Goal: Task Accomplishment & Management: Use online tool/utility

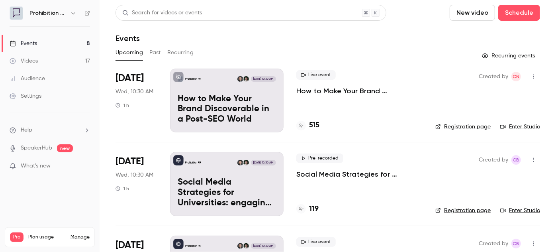
click at [317, 93] on p "How to Make Your Brand Discoverable in a Post-SEO World" at bounding box center [360, 91] width 126 height 10
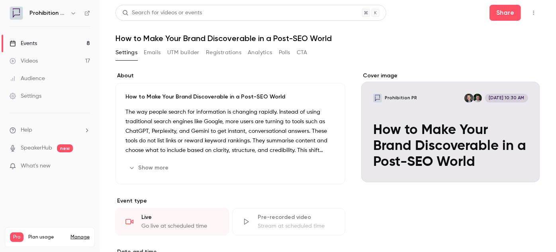
click at [227, 53] on button "Registrations" at bounding box center [223, 52] width 35 height 13
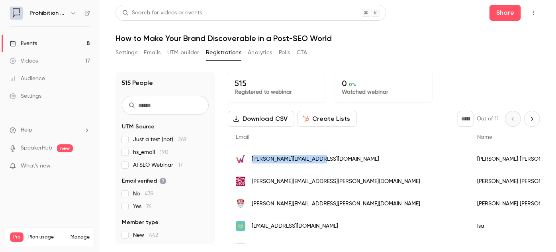
drag, startPoint x: 338, startPoint y: 159, endPoint x: 252, endPoint y: 159, distance: 86.5
click at [252, 159] on div "[PERSON_NAME][EMAIL_ADDRESS][DOMAIN_NAME]" at bounding box center [349, 159] width 242 height 22
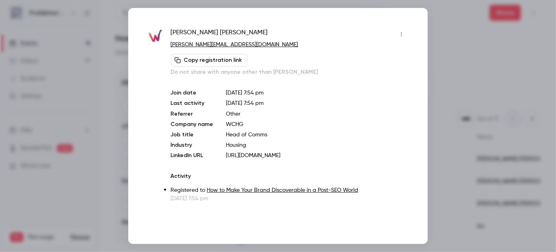
copy span "[PERSON_NAME][EMAIL_ADDRESS][DOMAIN_NAME]"
click at [444, 35] on div at bounding box center [278, 126] width 556 height 252
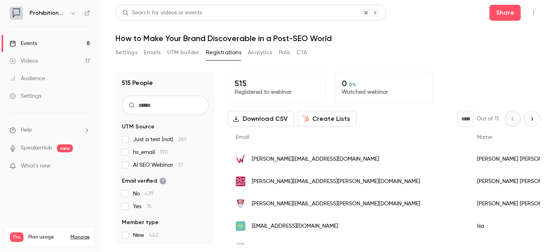
click at [31, 46] on div "Events" at bounding box center [24, 43] width 28 height 8
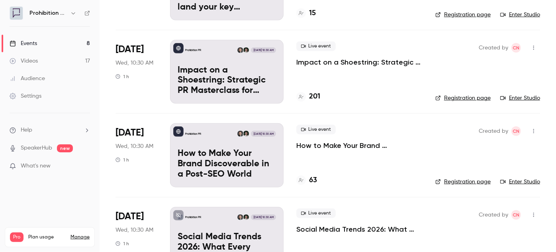
scroll to position [290, 0]
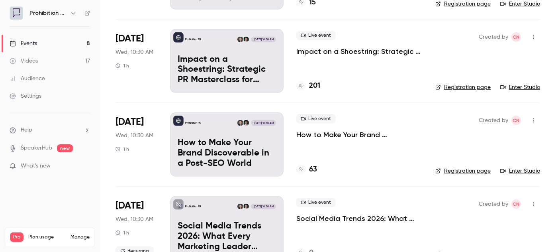
click at [335, 134] on p "How to Make Your Brand Discoverable in a Post-SEO World" at bounding box center [360, 135] width 126 height 10
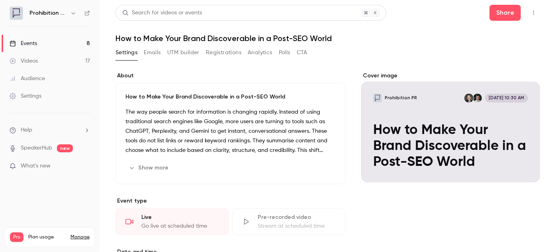
click at [286, 41] on h1 "How to Make Your Brand Discoverable in a Post-SEO World" at bounding box center [328, 38] width 425 height 10
click at [130, 54] on button "Settings" at bounding box center [127, 52] width 22 height 13
click at [172, 35] on h1 "How to Make Your Brand Discoverable in a Post-SEO World" at bounding box center [328, 38] width 425 height 10
click at [531, 11] on icon "button" at bounding box center [534, 13] width 6 height 6
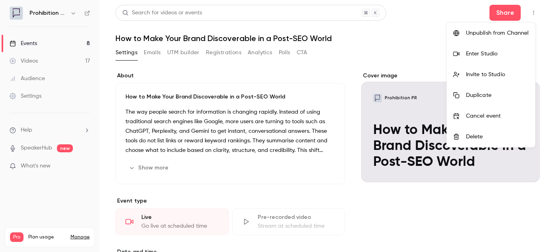
click at [306, 45] on div at bounding box center [278, 126] width 556 height 252
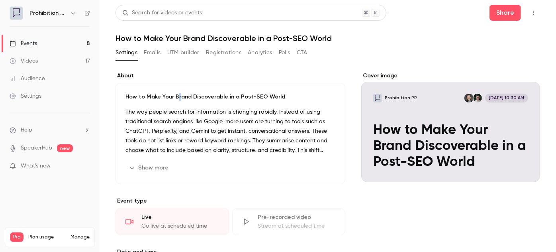
click at [177, 102] on div "How to Make Your Brand Discoverable in a Post-SEO World The way people search f…" at bounding box center [231, 133] width 230 height 101
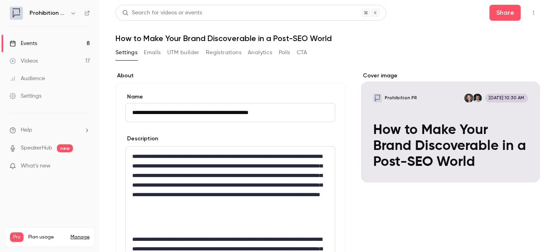
click at [285, 111] on input "**********" at bounding box center [231, 112] width 210 height 19
type input "**********"
click at [260, 75] on label "About" at bounding box center [231, 76] width 230 height 8
click at [237, 52] on button "Registrations" at bounding box center [223, 52] width 35 height 13
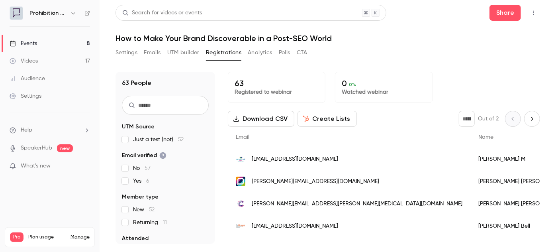
click at [343, 117] on button "Create Lists" at bounding box center [327, 119] width 59 height 16
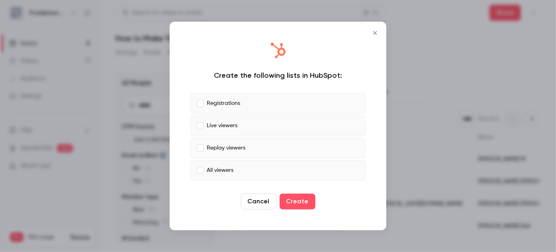
click at [293, 202] on button "Create" at bounding box center [298, 202] width 36 height 16
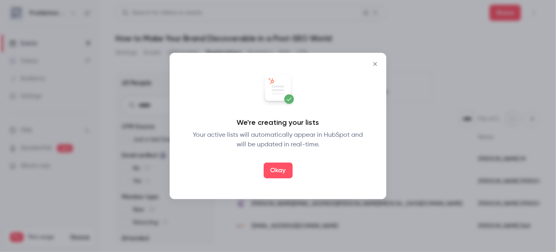
click at [267, 181] on div "We're creating your lists Your active lists will automatically appear in HubSpo…" at bounding box center [278, 126] width 201 height 130
click at [275, 171] on button "Okay" at bounding box center [278, 171] width 29 height 16
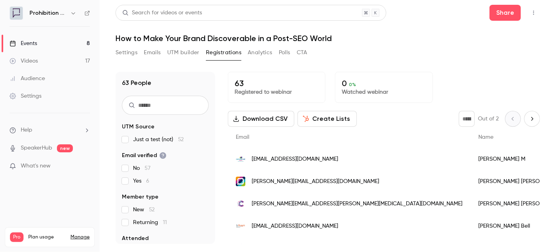
click at [317, 117] on button "Create Lists" at bounding box center [327, 119] width 59 height 16
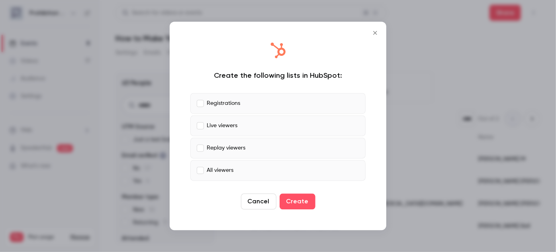
click at [264, 194] on button "Cancel" at bounding box center [258, 202] width 35 height 16
